Goal: Task Accomplishment & Management: Use online tool/utility

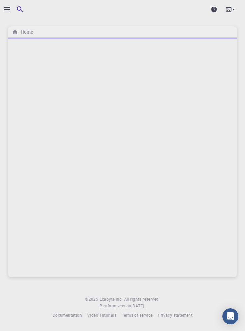
click at [5, 10] on div at bounding box center [122, 165] width 245 height 331
click at [7, 10] on icon "button" at bounding box center [7, 9] width 8 height 8
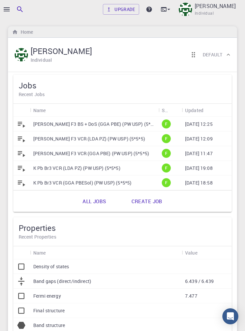
click at [50, 126] on p "[PERSON_NAME] F3 BS + DoS (GGA PBE) (PW USP) (5*5*5)" at bounding box center [94, 124] width 122 height 7
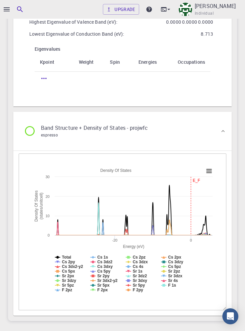
scroll to position [1042, 0]
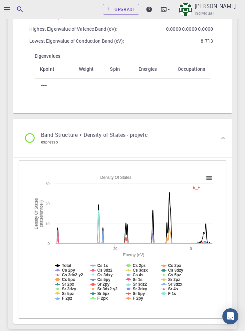
scroll to position [1030, 0]
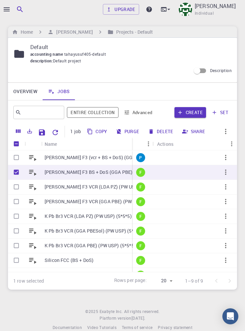
click at [164, 132] on button "Delete" at bounding box center [161, 131] width 30 height 11
checkbox input "false"
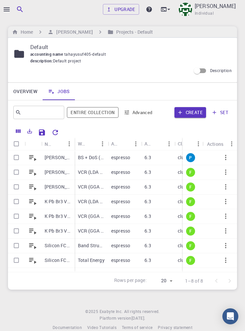
click at [226, 159] on icon "button" at bounding box center [225, 157] width 1 height 5
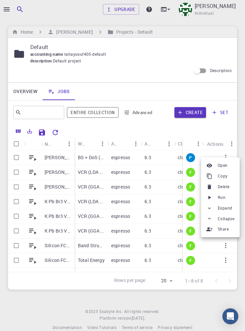
click at [225, 196] on span "Run" at bounding box center [222, 197] width 8 height 7
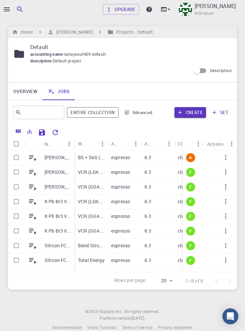
click at [5, 329] on div at bounding box center [122, 165] width 245 height 331
